Goal: Task Accomplishment & Management: Use online tool/utility

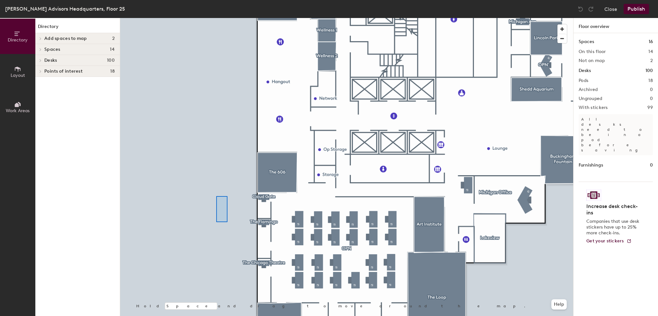
click at [216, 18] on div at bounding box center [346, 18] width 453 height 0
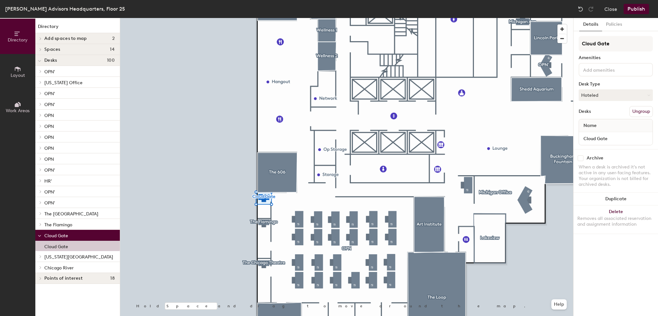
click at [39, 92] on span at bounding box center [39, 93] width 5 height 3
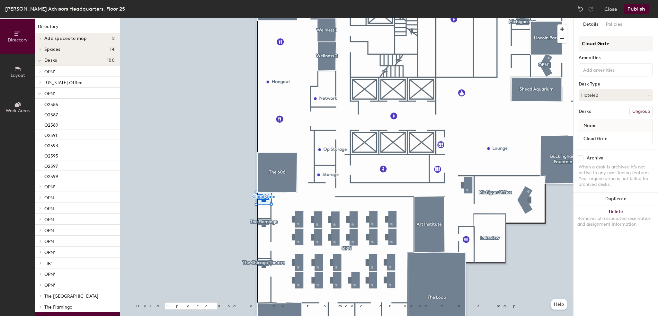
click at [39, 92] on icon at bounding box center [39, 93] width 3 height 3
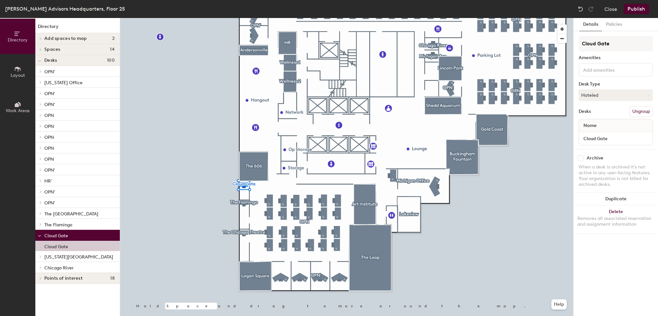
click at [13, 72] on button "Layout" at bounding box center [17, 71] width 35 height 35
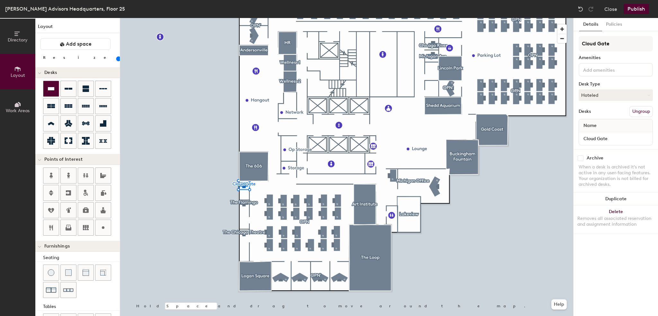
click at [49, 88] on icon at bounding box center [51, 88] width 6 height 3
click at [45, 245] on span "Furnishings" at bounding box center [56, 245] width 25 height 5
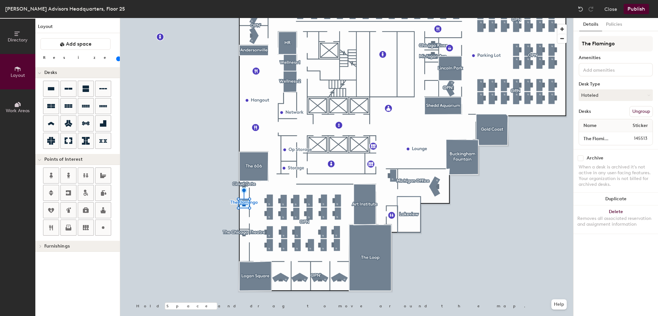
click at [42, 245] on span at bounding box center [39, 245] width 5 height 3
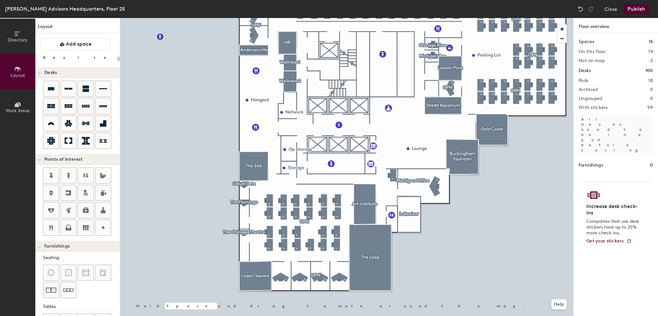
click at [645, 6] on button "Publish" at bounding box center [635, 9] width 25 height 10
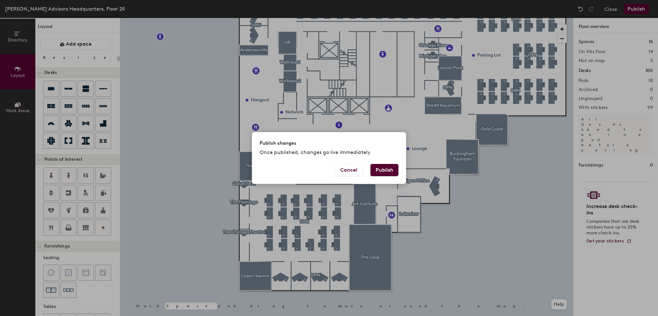
click at [392, 170] on button "Publish" at bounding box center [384, 170] width 28 height 12
type input "20"
